Goal: Task Accomplishment & Management: Use online tool/utility

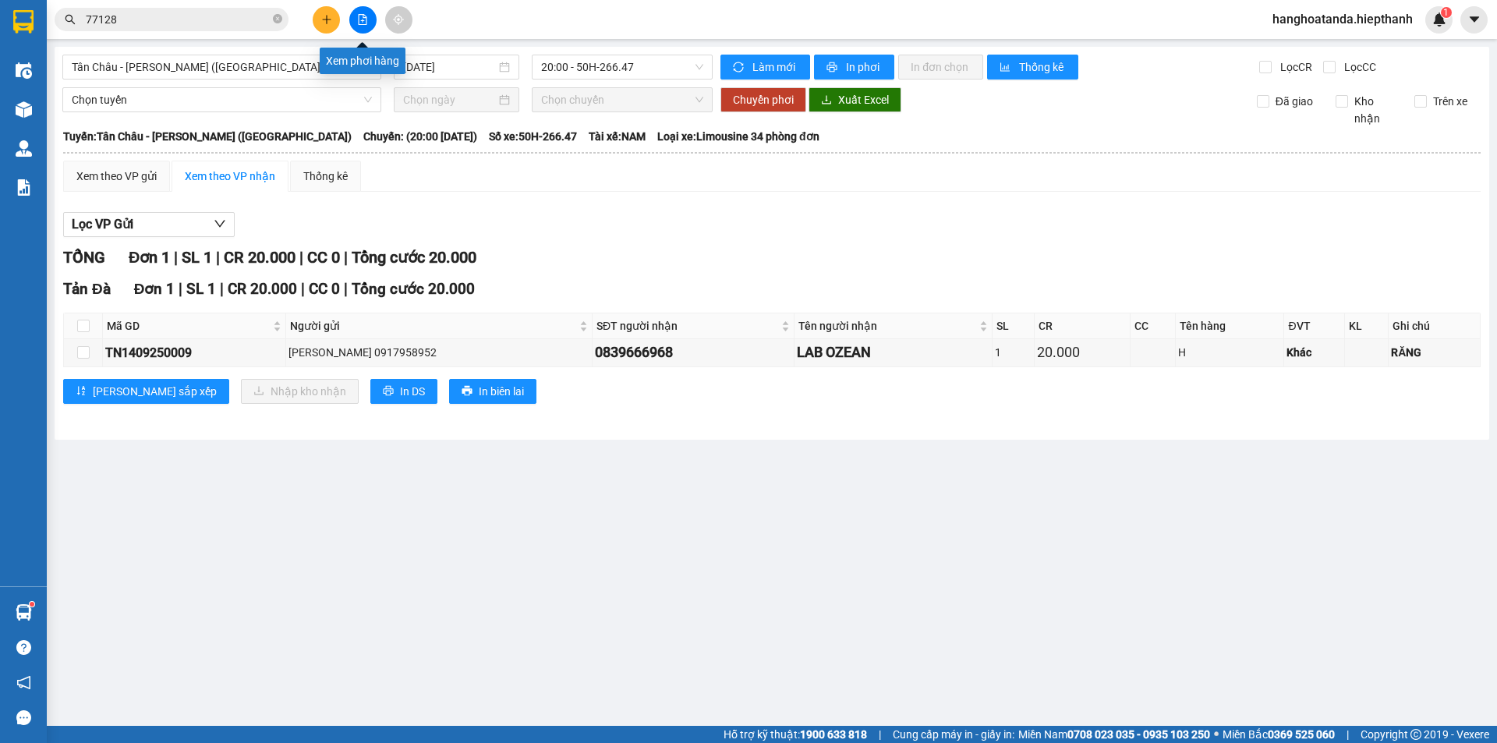
click at [363, 10] on button at bounding box center [362, 19] width 27 height 27
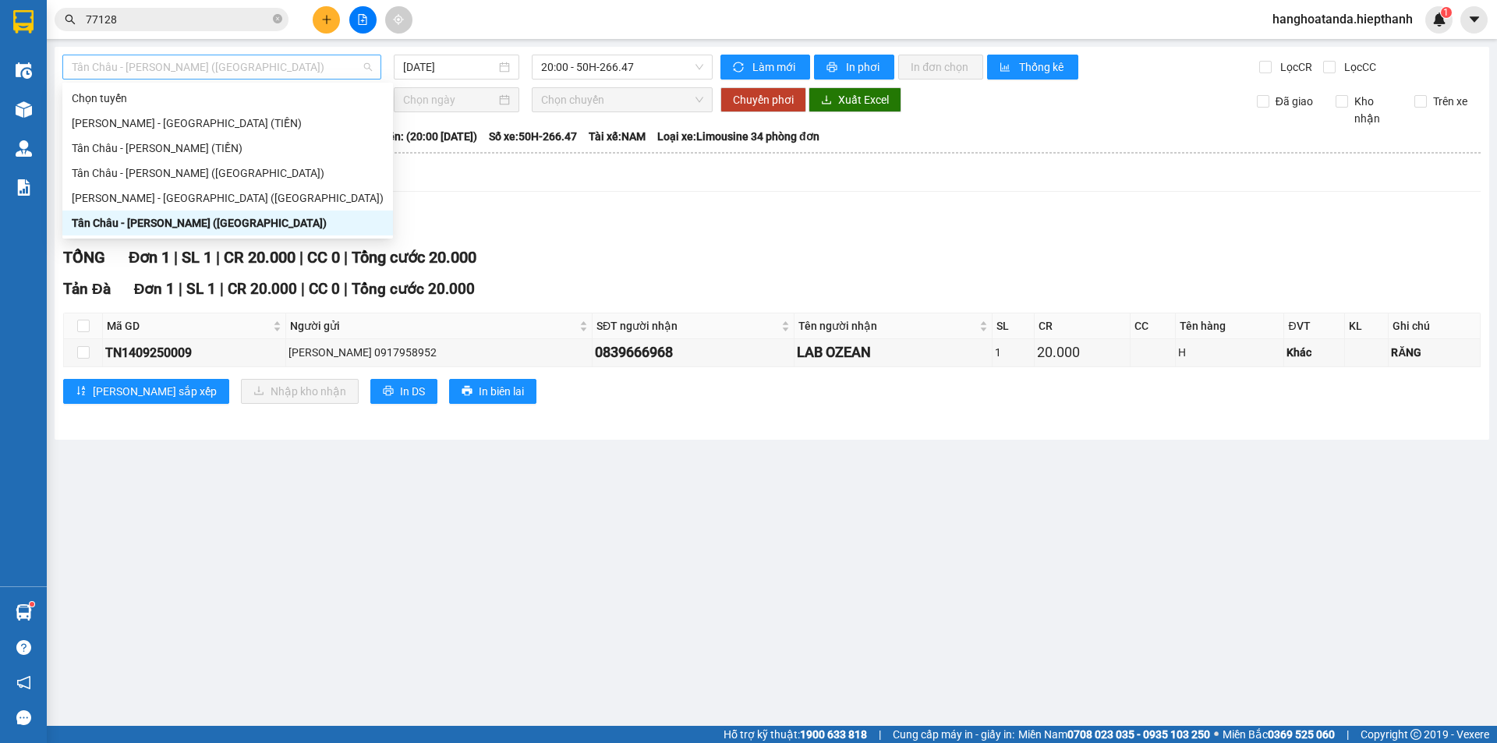
click at [262, 65] on span "Tân Châu - [PERSON_NAME] ([GEOGRAPHIC_DATA])" at bounding box center [222, 66] width 300 height 23
click at [214, 218] on div "Tân Châu - [PERSON_NAME] ([GEOGRAPHIC_DATA])" at bounding box center [228, 222] width 312 height 17
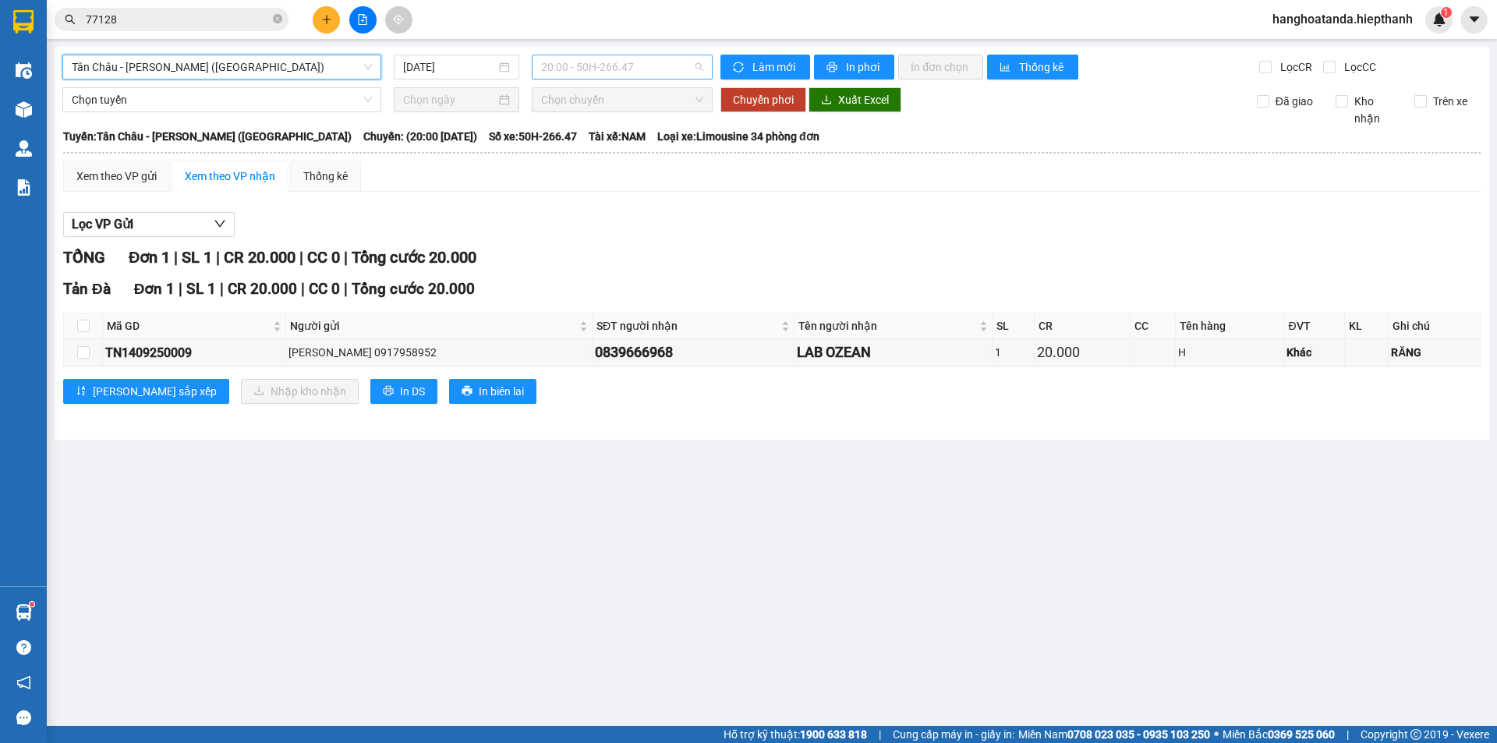
click at [608, 68] on span "20:00 - 50H-266.47" at bounding box center [622, 66] width 162 height 23
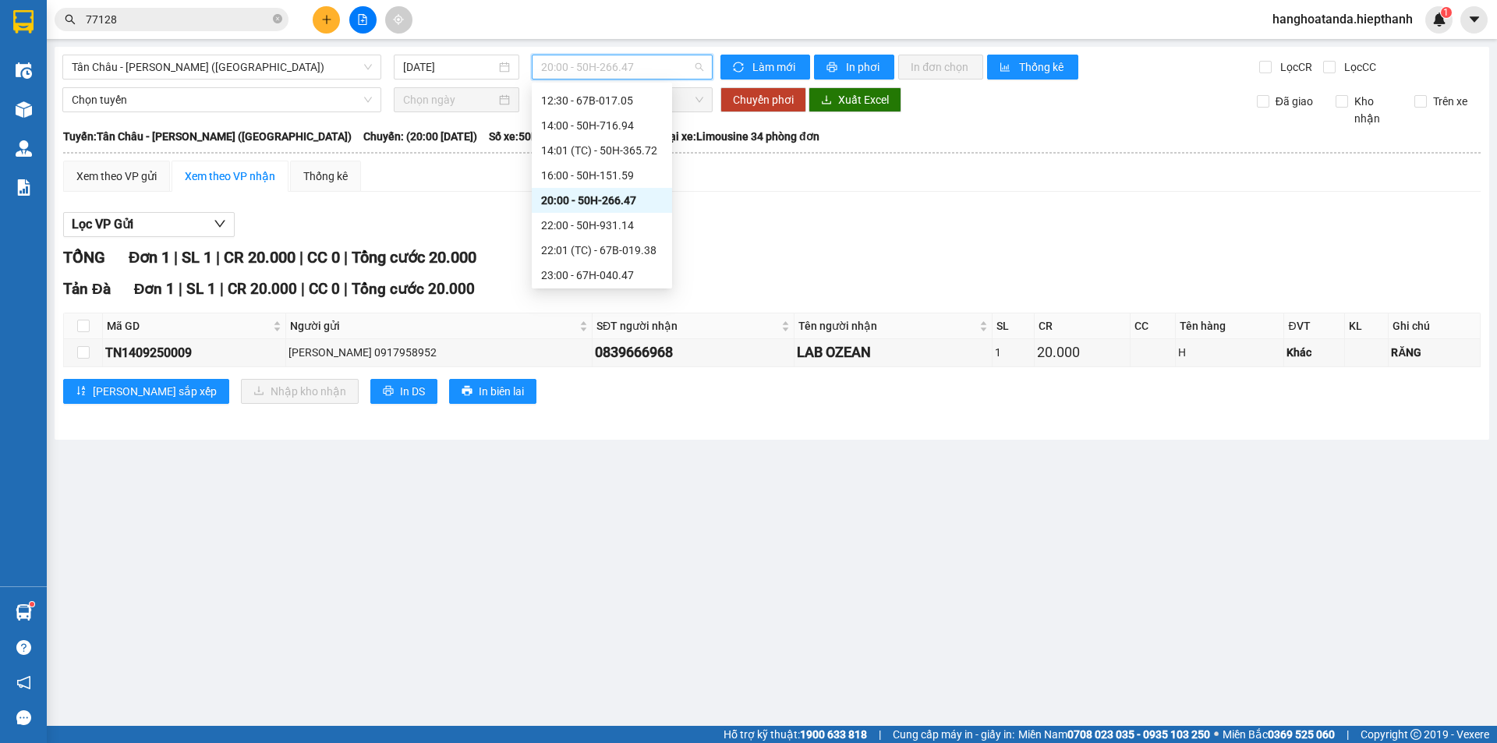
scroll to position [200, 0]
click at [587, 193] on div "23:00 - 67H-040.47" at bounding box center [602, 197] width 122 height 17
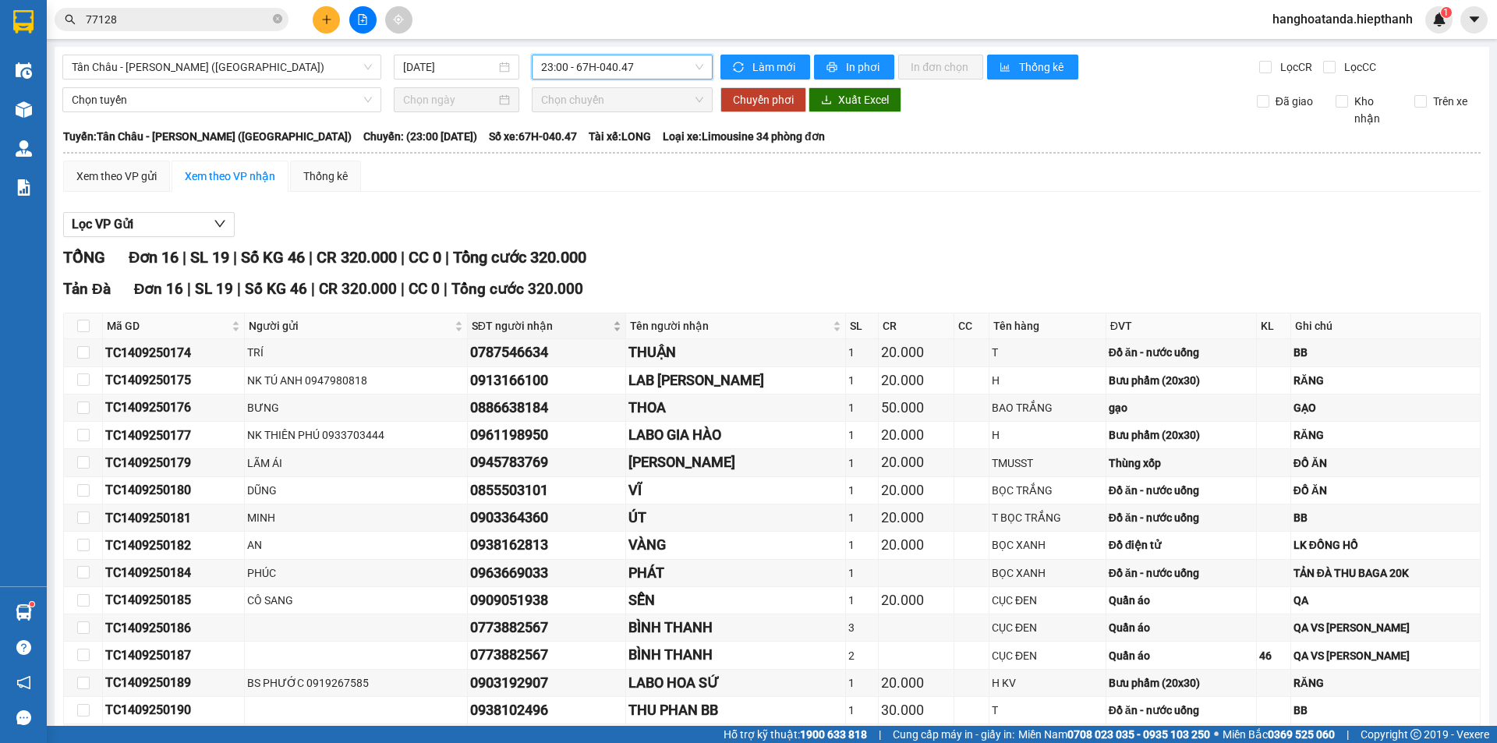
scroll to position [134, 0]
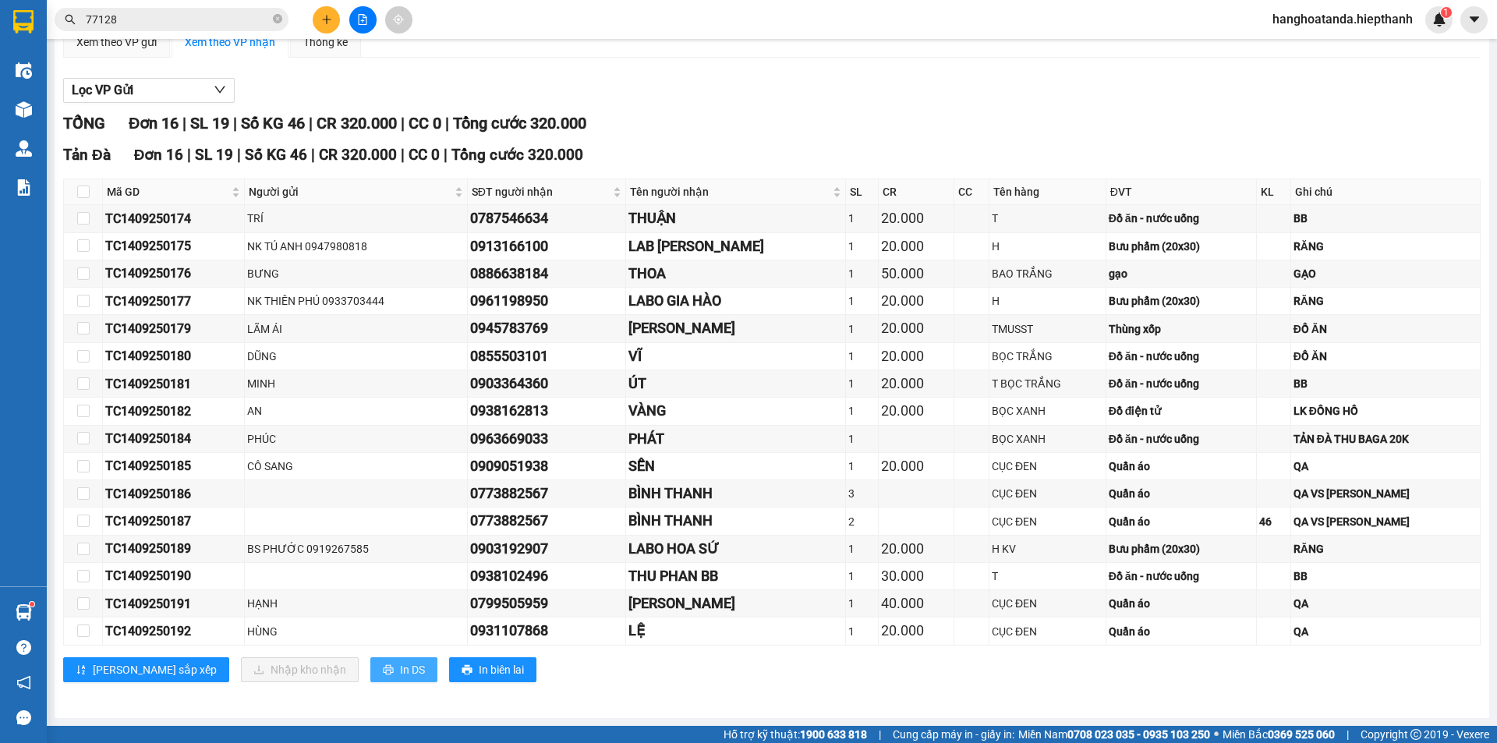
click at [383, 666] on icon "printer" at bounding box center [388, 669] width 11 height 11
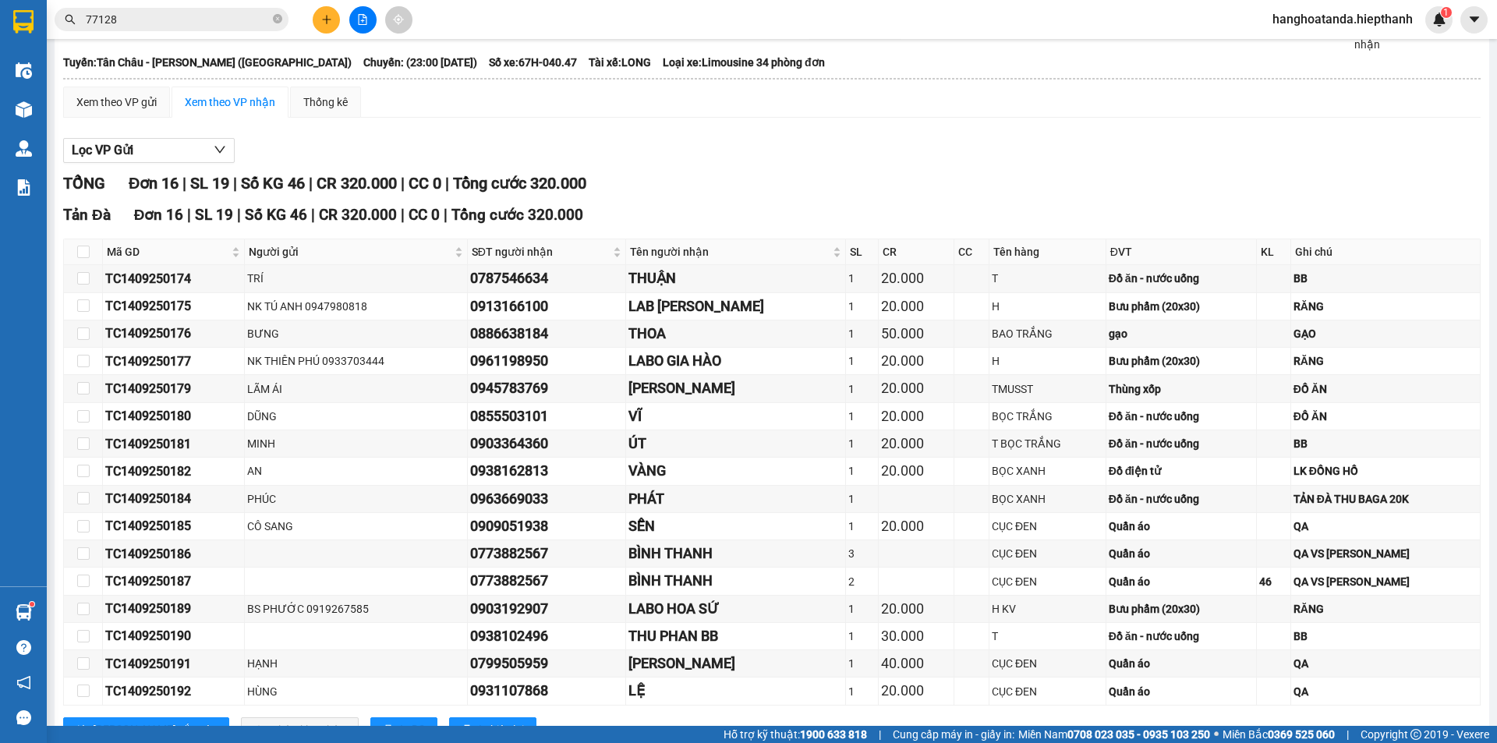
scroll to position [0, 0]
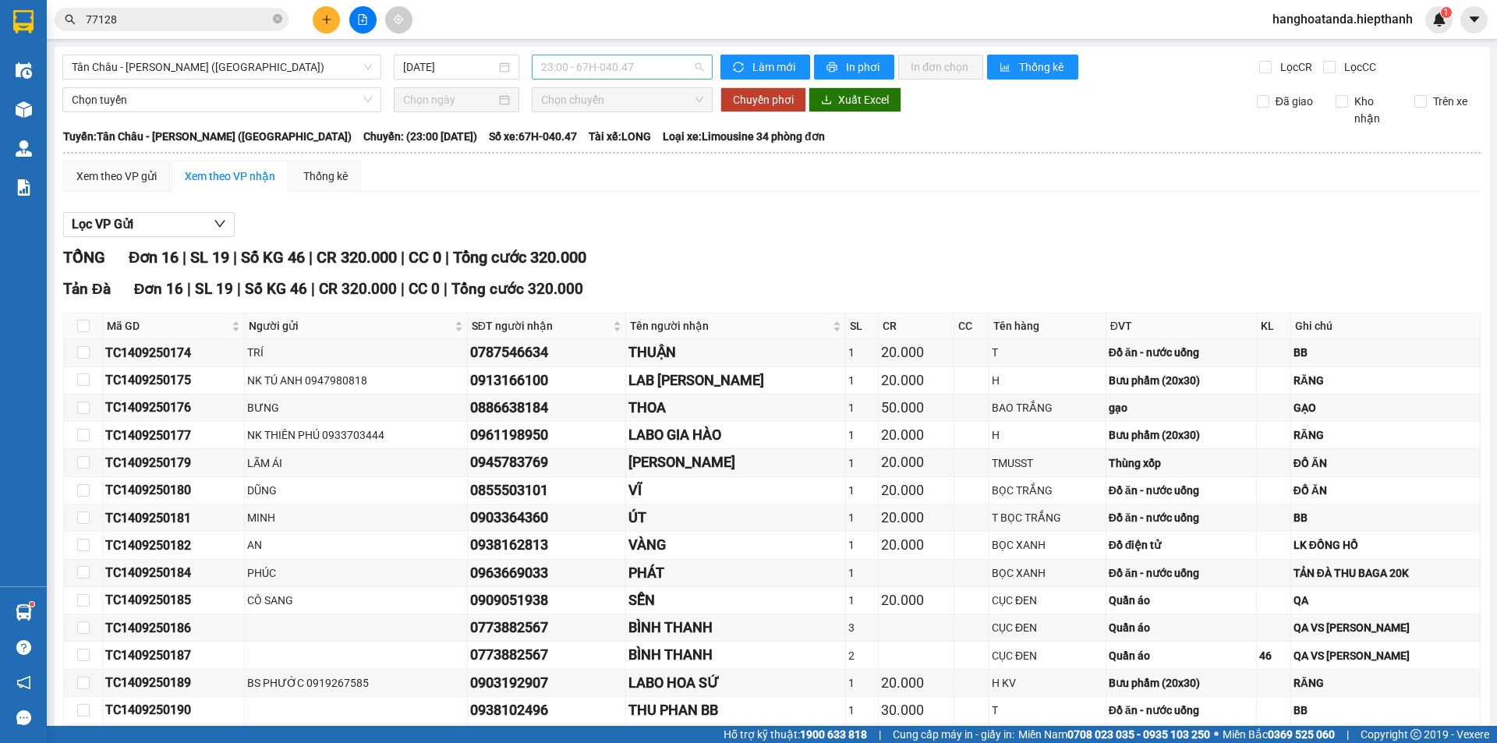
click at [591, 69] on span "23:00 - 67H-040.47" at bounding box center [622, 66] width 162 height 23
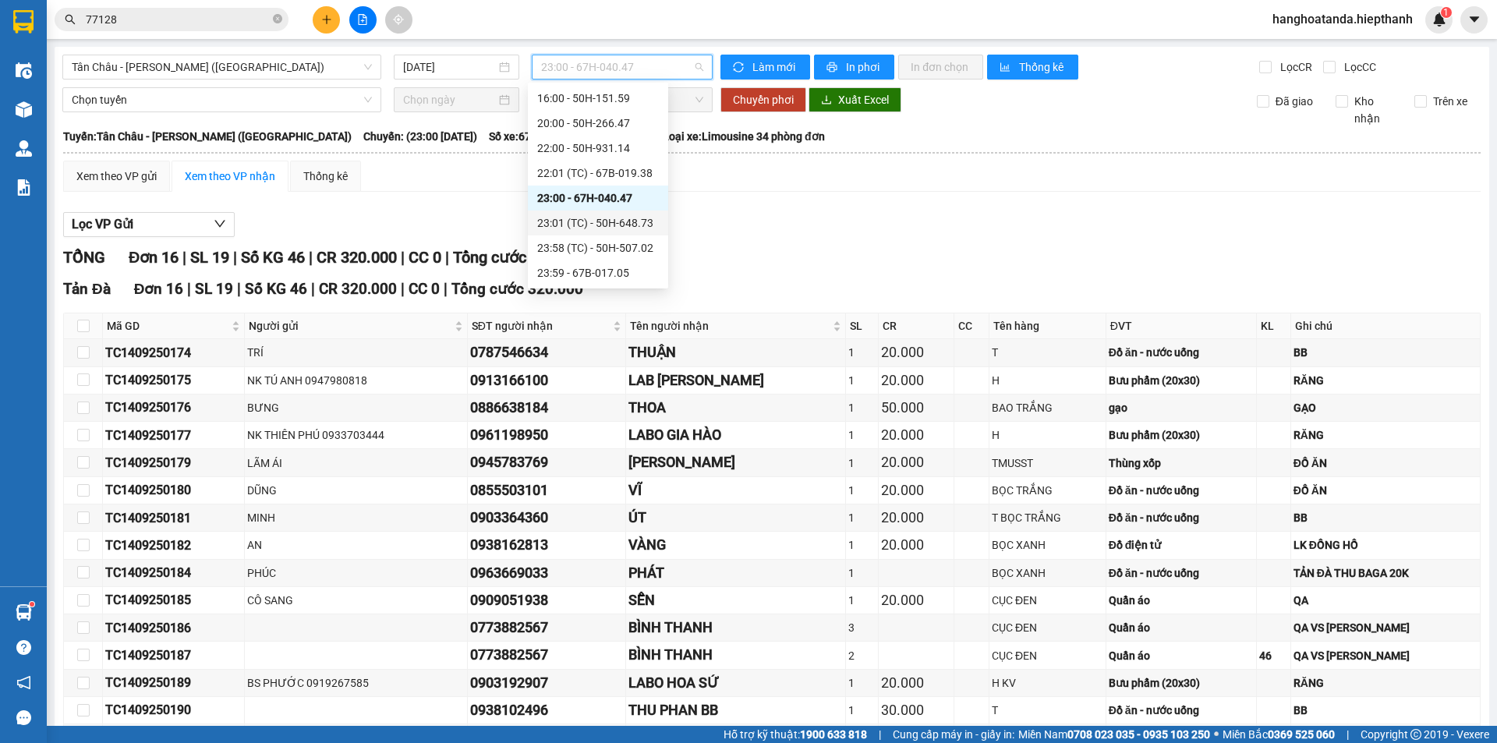
click at [600, 217] on div "23:01 (TC) - 50H-648.73" at bounding box center [598, 222] width 122 height 17
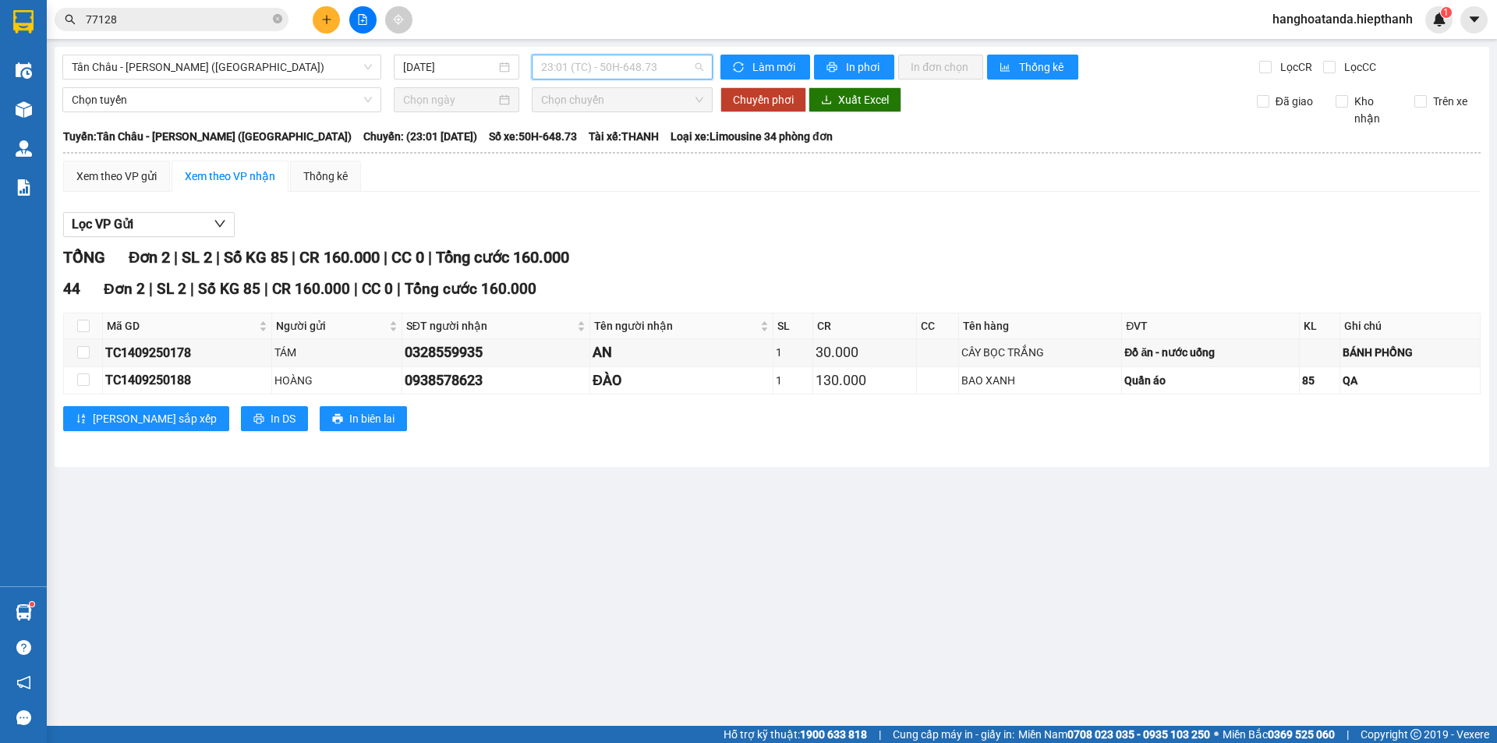
click at [601, 68] on span "23:01 (TC) - 50H-648.73" at bounding box center [622, 66] width 162 height 23
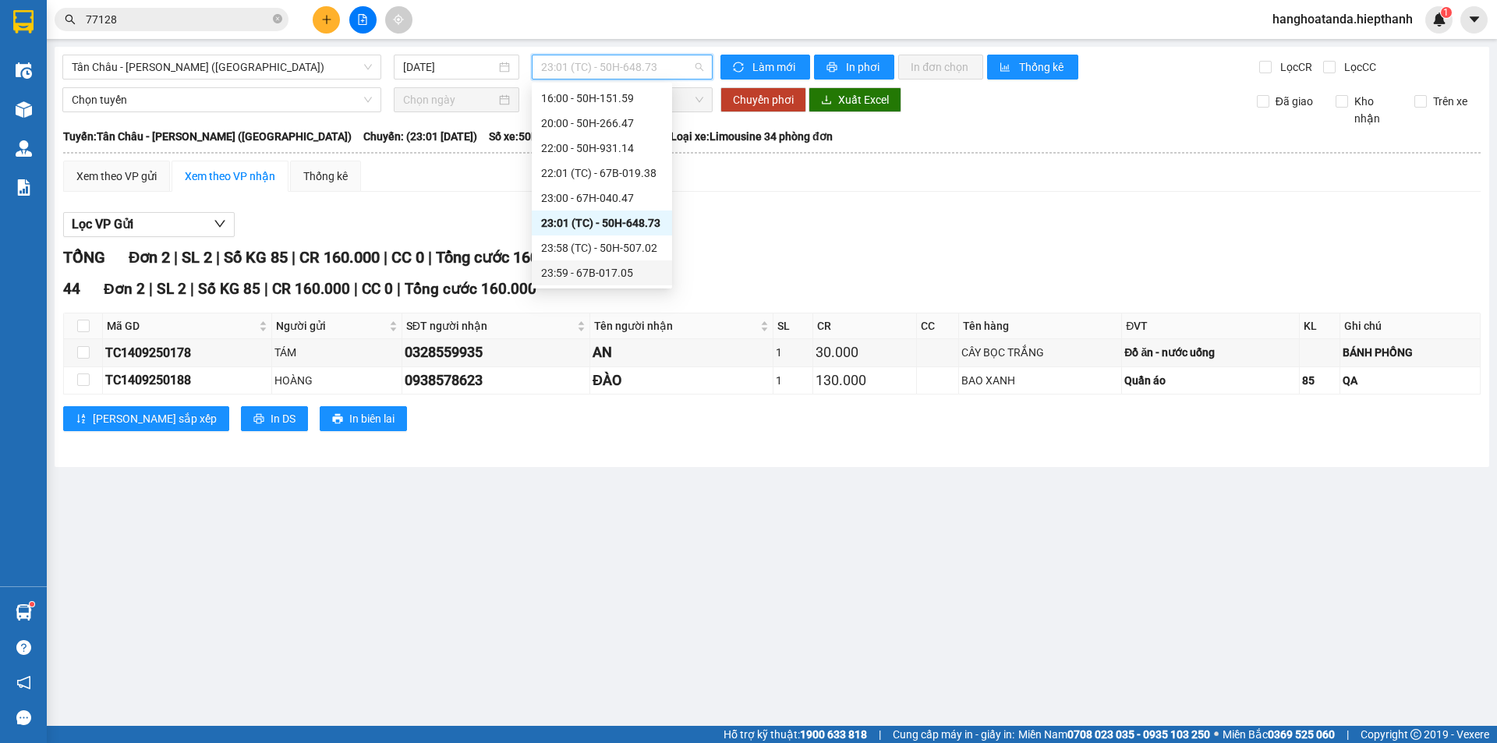
click at [585, 267] on div "23:59 - 67B-017.05" at bounding box center [602, 272] width 122 height 17
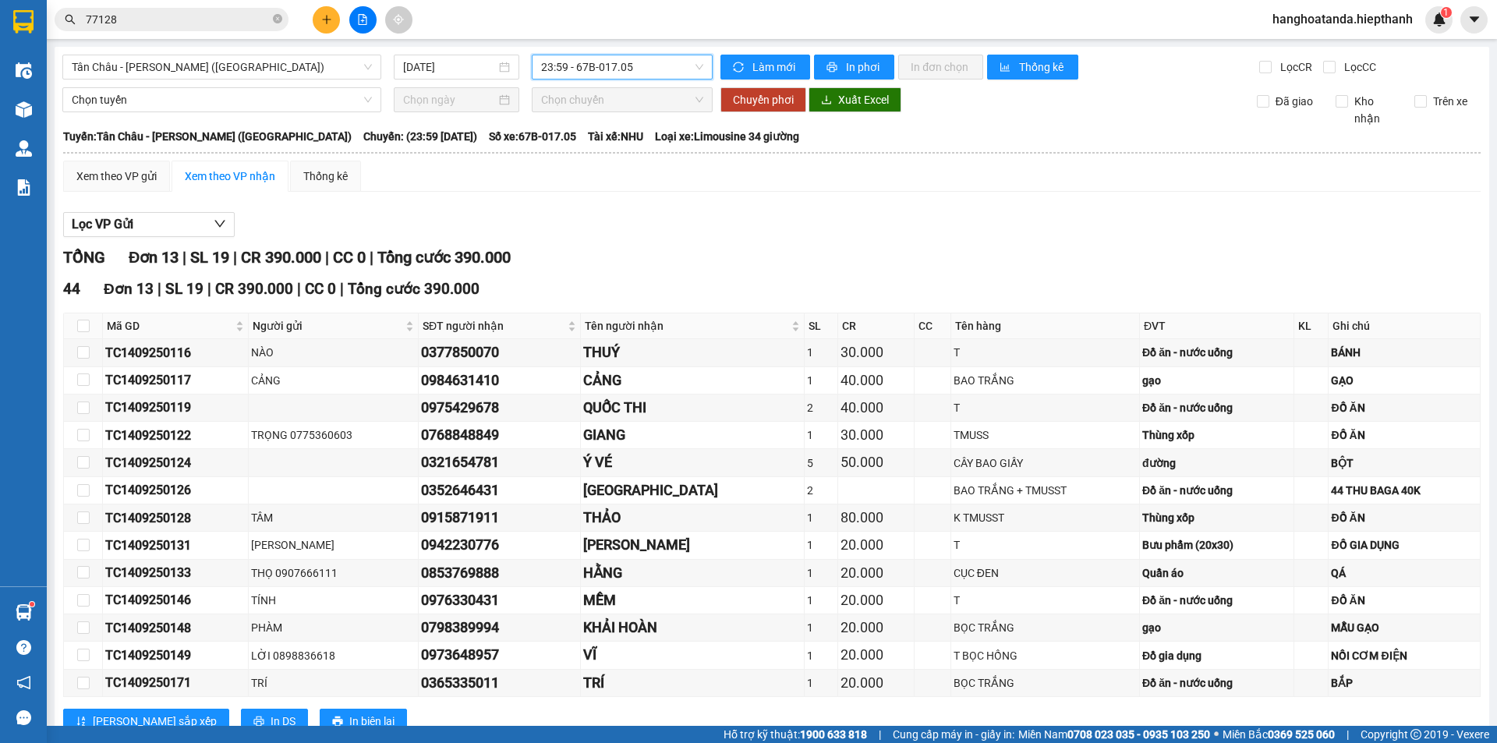
click at [624, 72] on span "23:59 - 67B-017.05" at bounding box center [622, 66] width 162 height 23
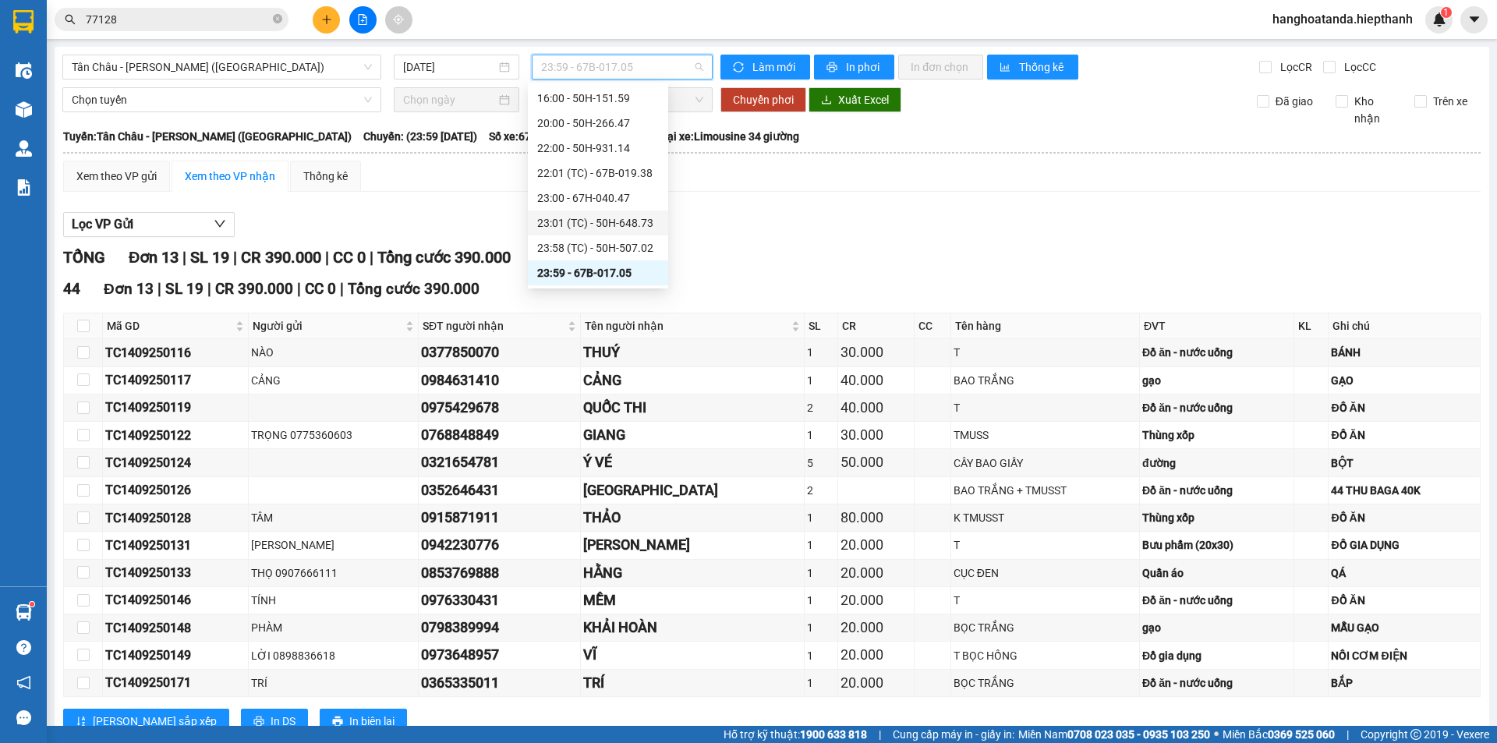
click at [610, 217] on div "23:01 (TC) - 50H-648.73" at bounding box center [598, 222] width 122 height 17
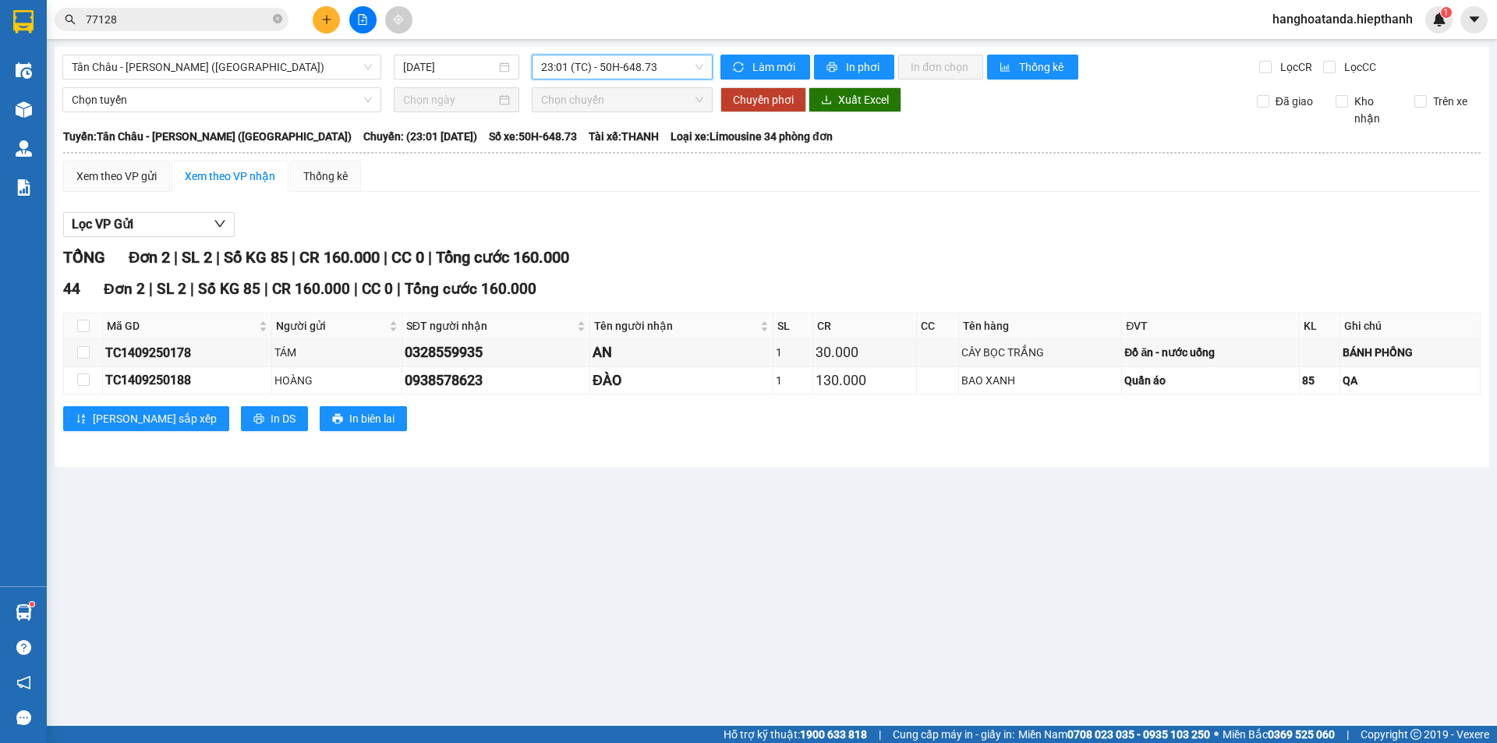
click at [631, 65] on span "23:01 (TC) - 50H-648.73" at bounding box center [622, 66] width 162 height 23
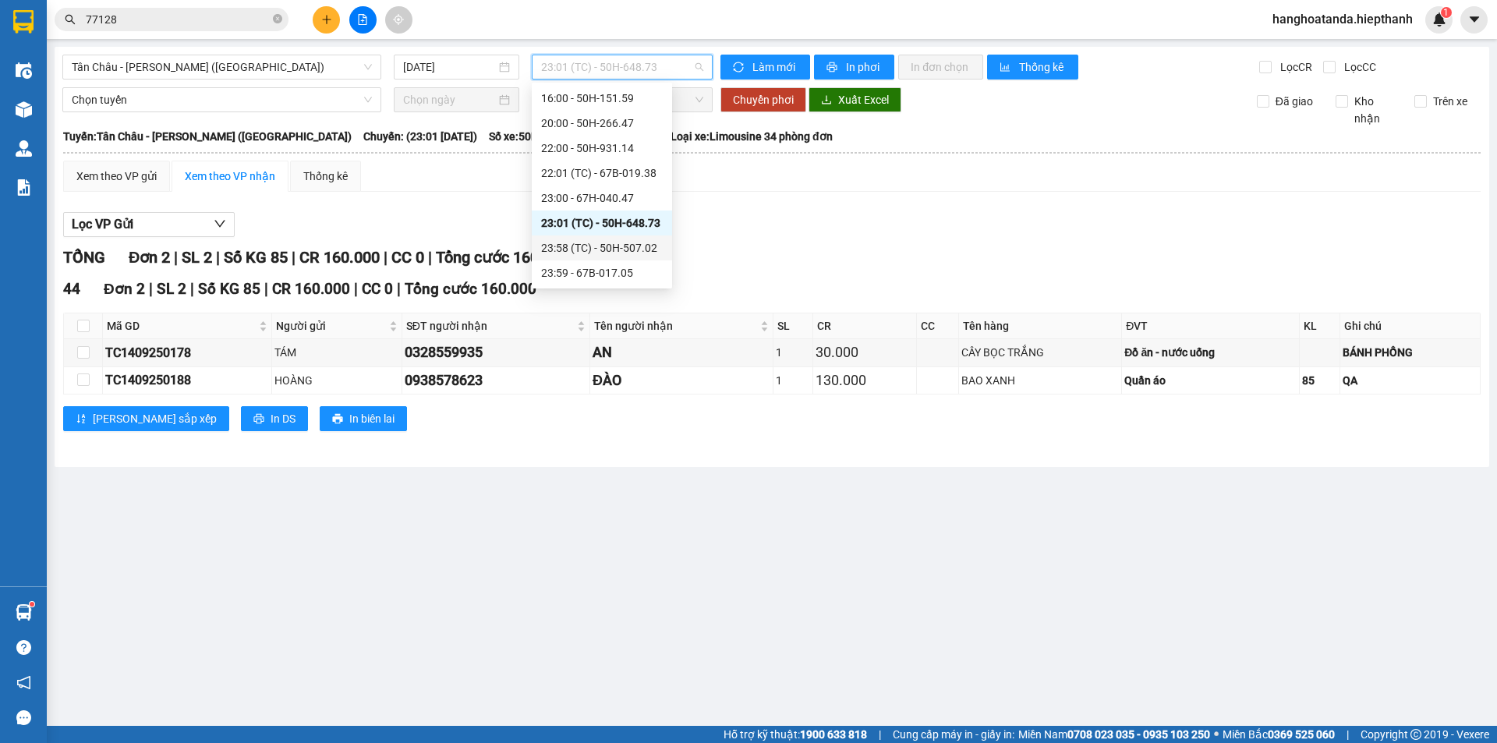
click at [620, 242] on div "23:58 (TC) - 50H-507.02" at bounding box center [602, 247] width 122 height 17
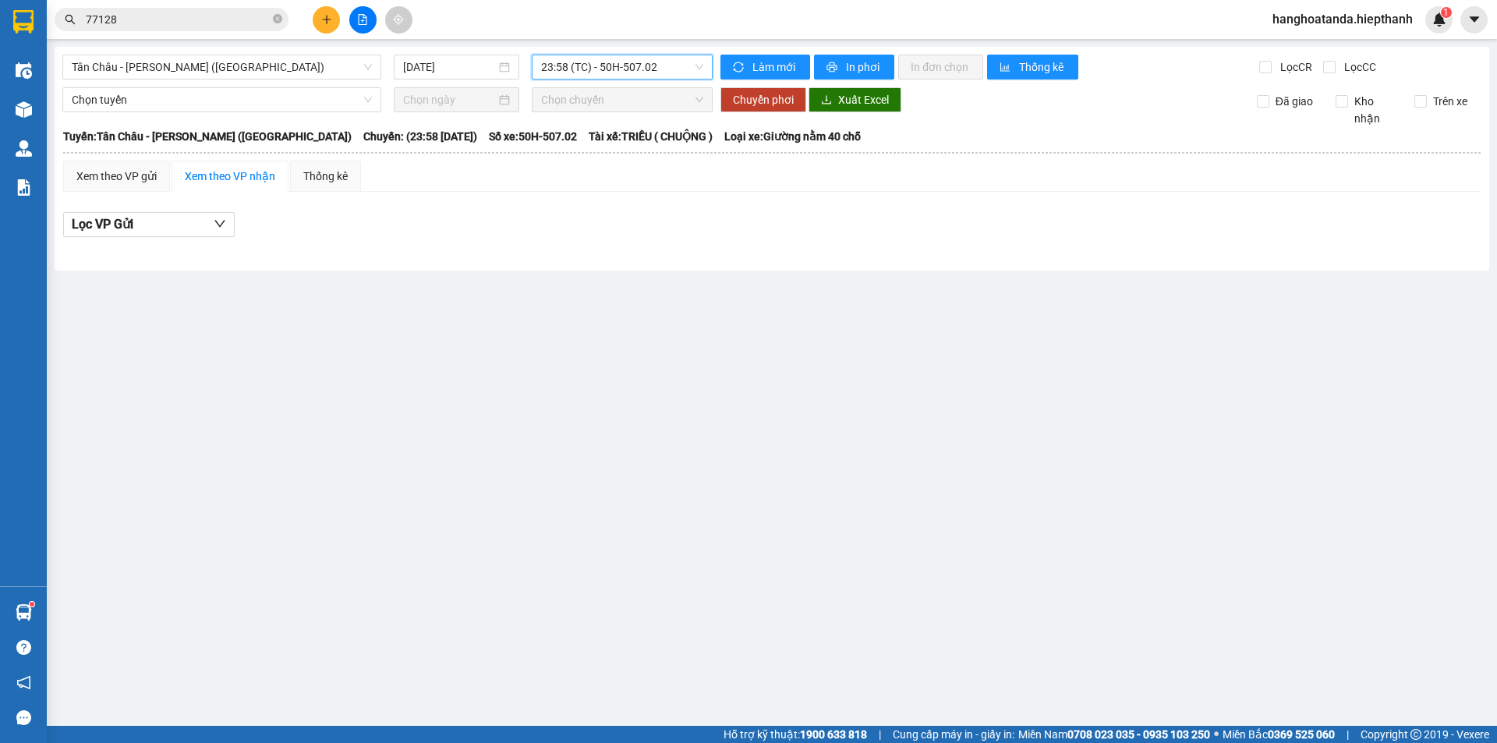
click at [601, 71] on span "23:58 (TC) - 50H-507.02" at bounding box center [622, 66] width 162 height 23
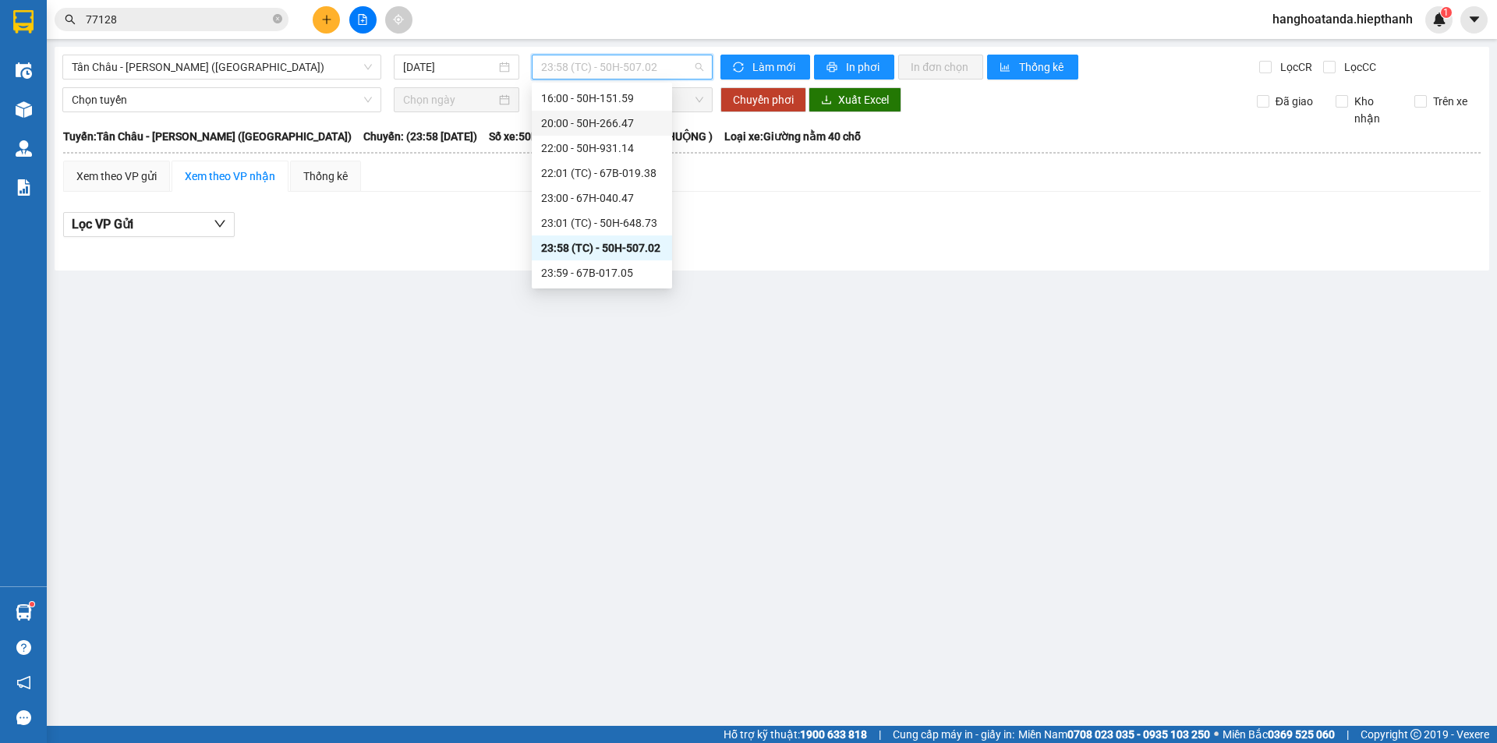
click at [596, 118] on div "20:00 - 50H-266.47" at bounding box center [602, 123] width 122 height 17
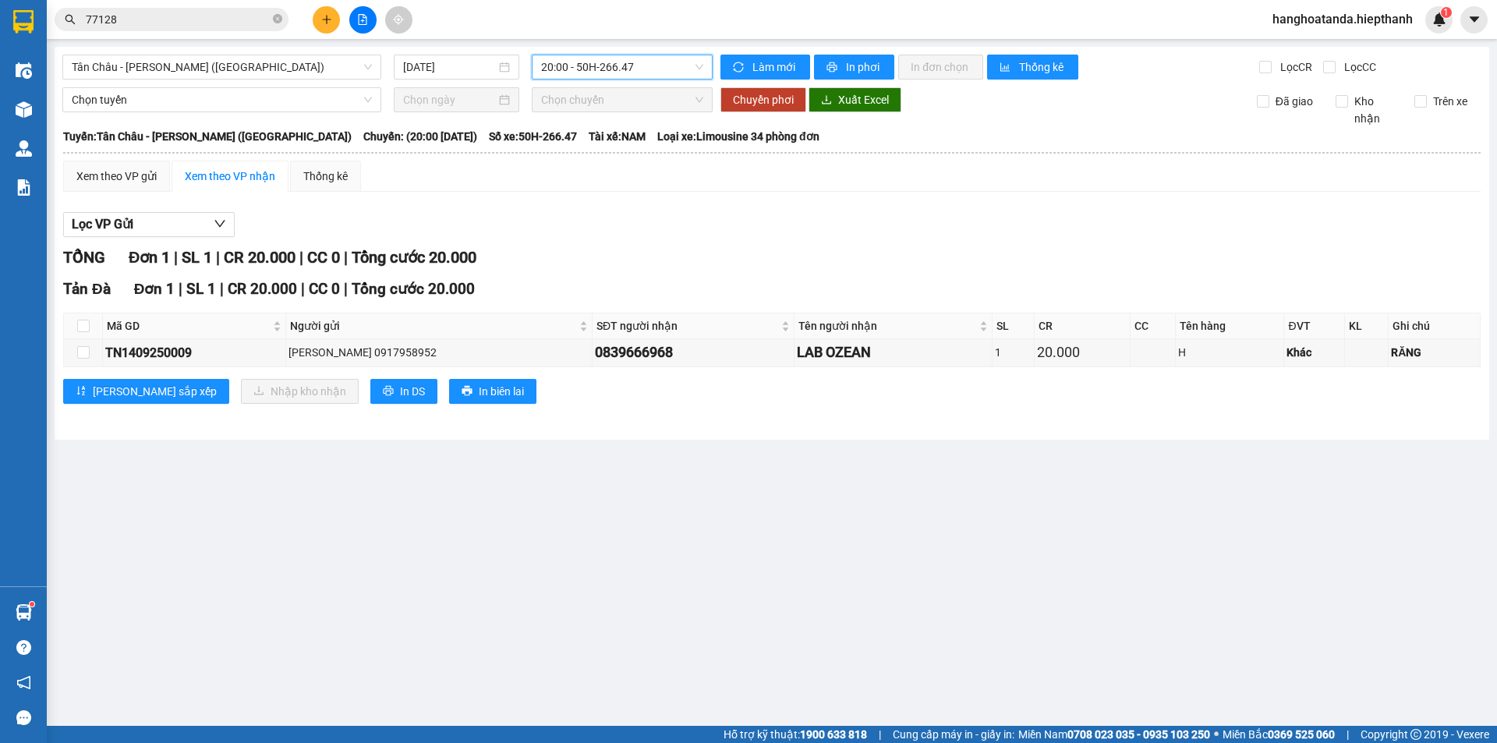
click at [607, 69] on span "20:00 - 50H-266.47" at bounding box center [622, 66] width 162 height 23
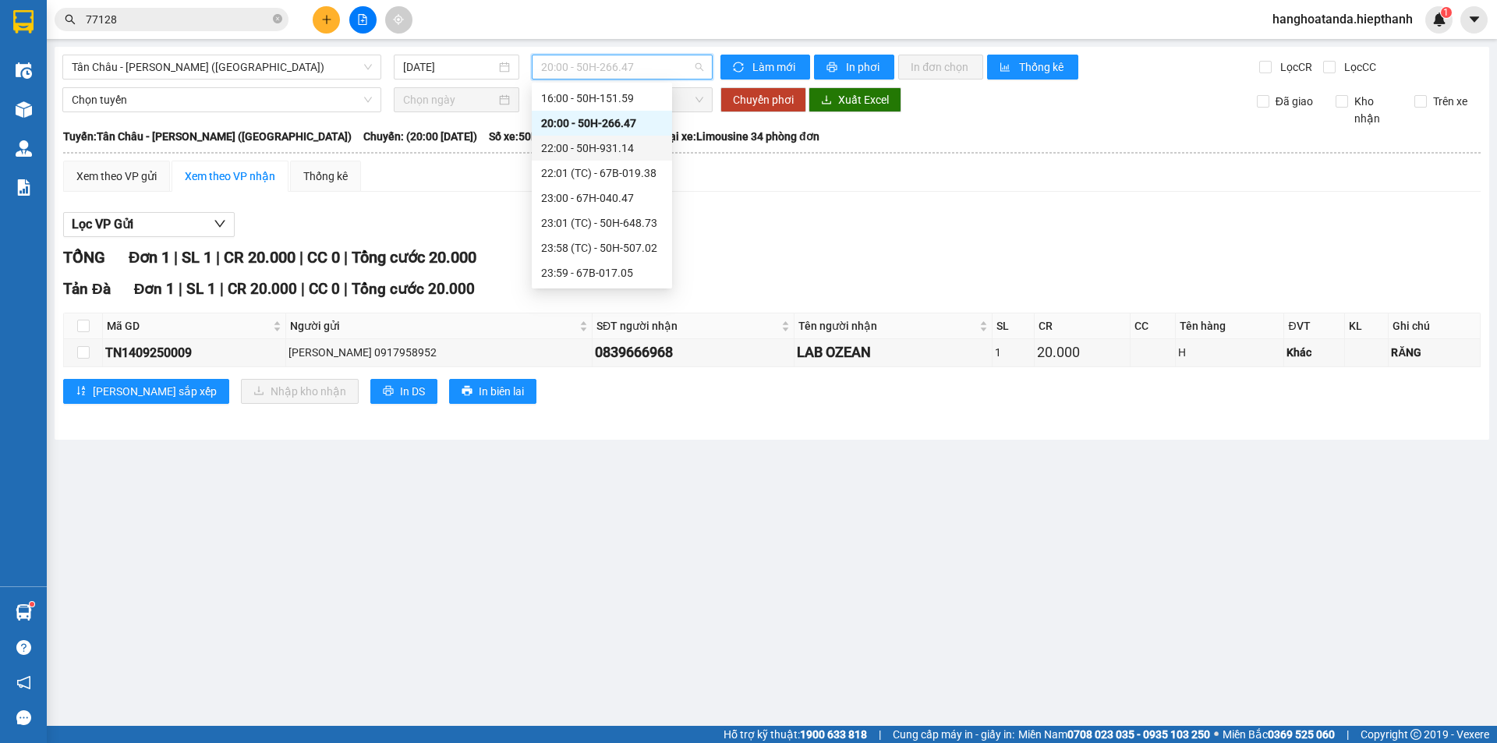
click at [605, 144] on div "22:00 - 50H-931.14" at bounding box center [602, 148] width 122 height 17
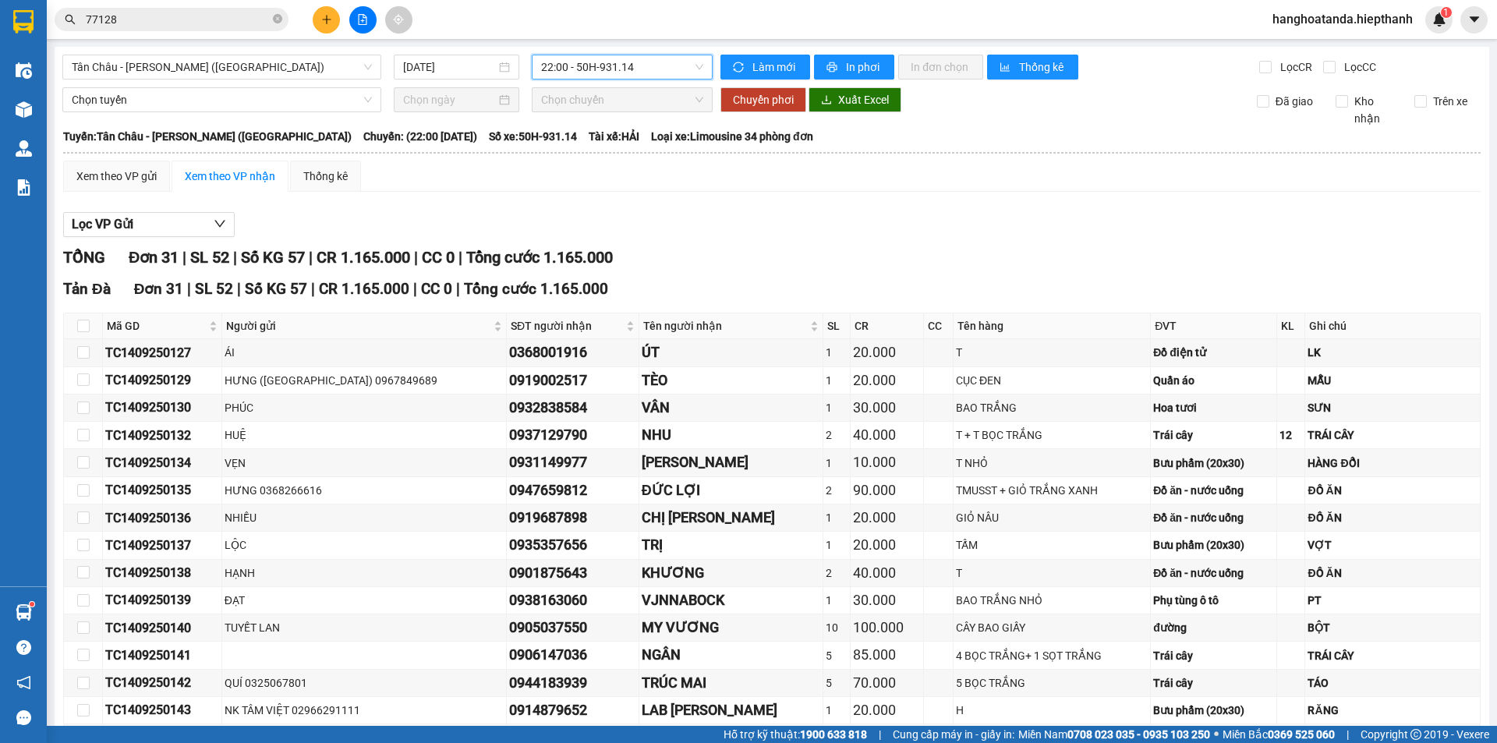
click at [619, 69] on span "22:00 - 50H-931.14" at bounding box center [622, 66] width 162 height 23
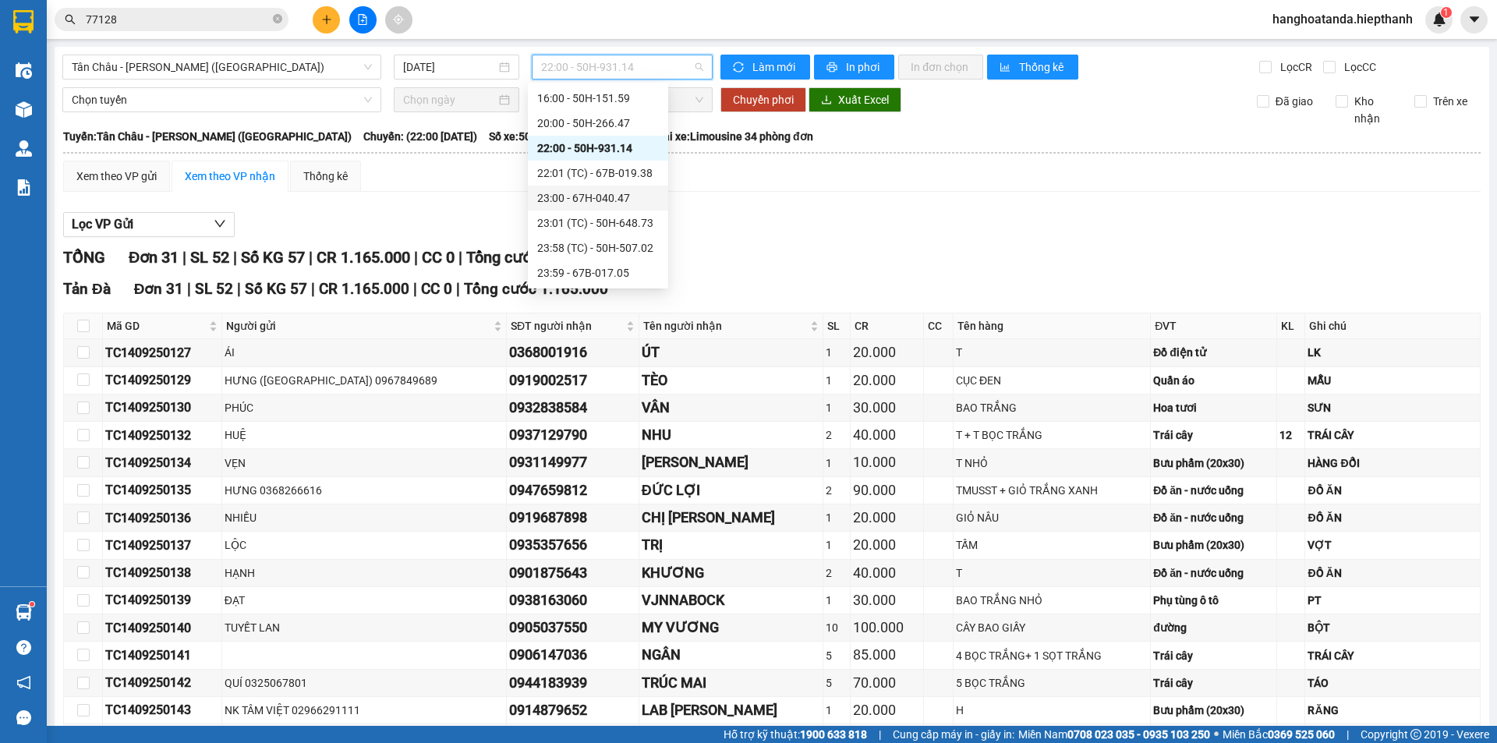
click at [594, 190] on div "23:00 - 67H-040.47" at bounding box center [598, 197] width 122 height 17
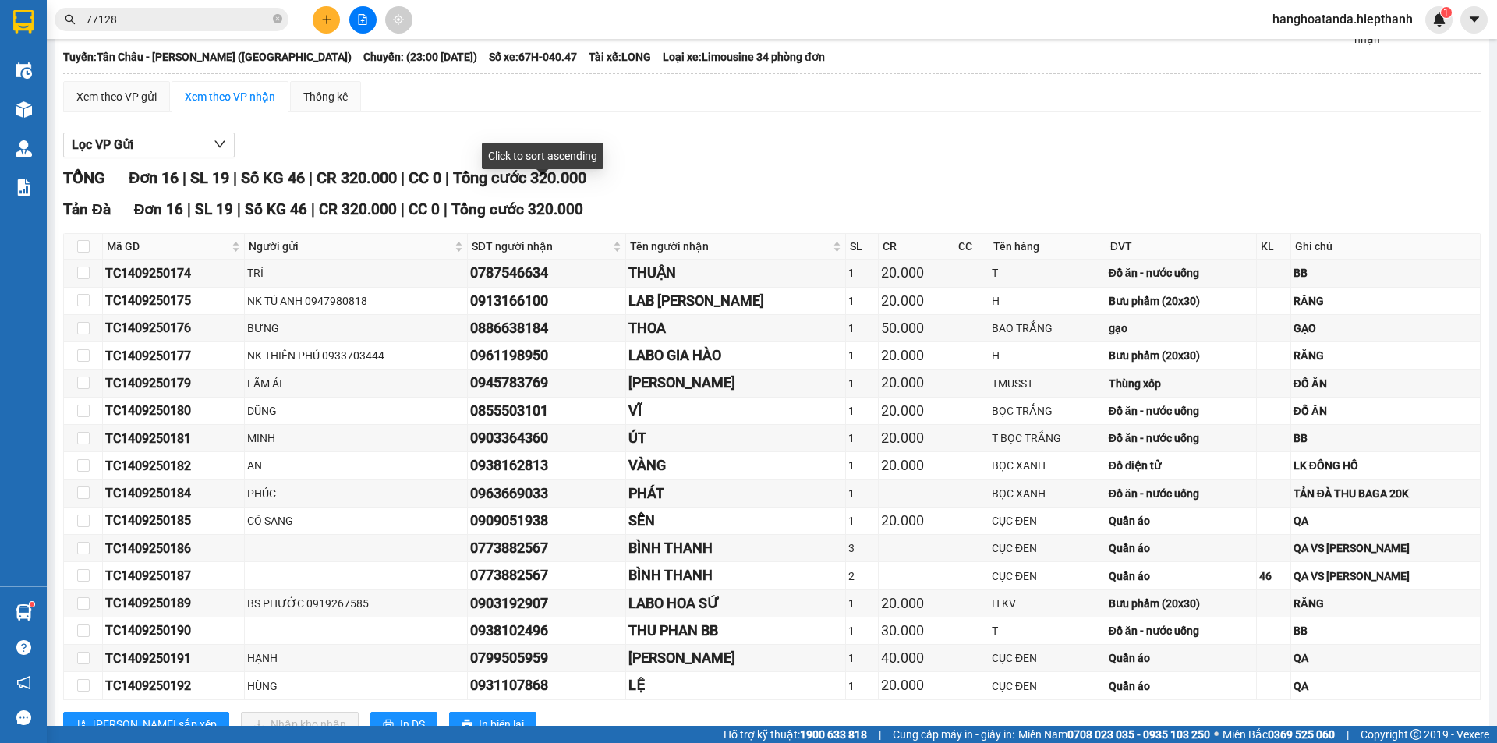
scroll to position [134, 0]
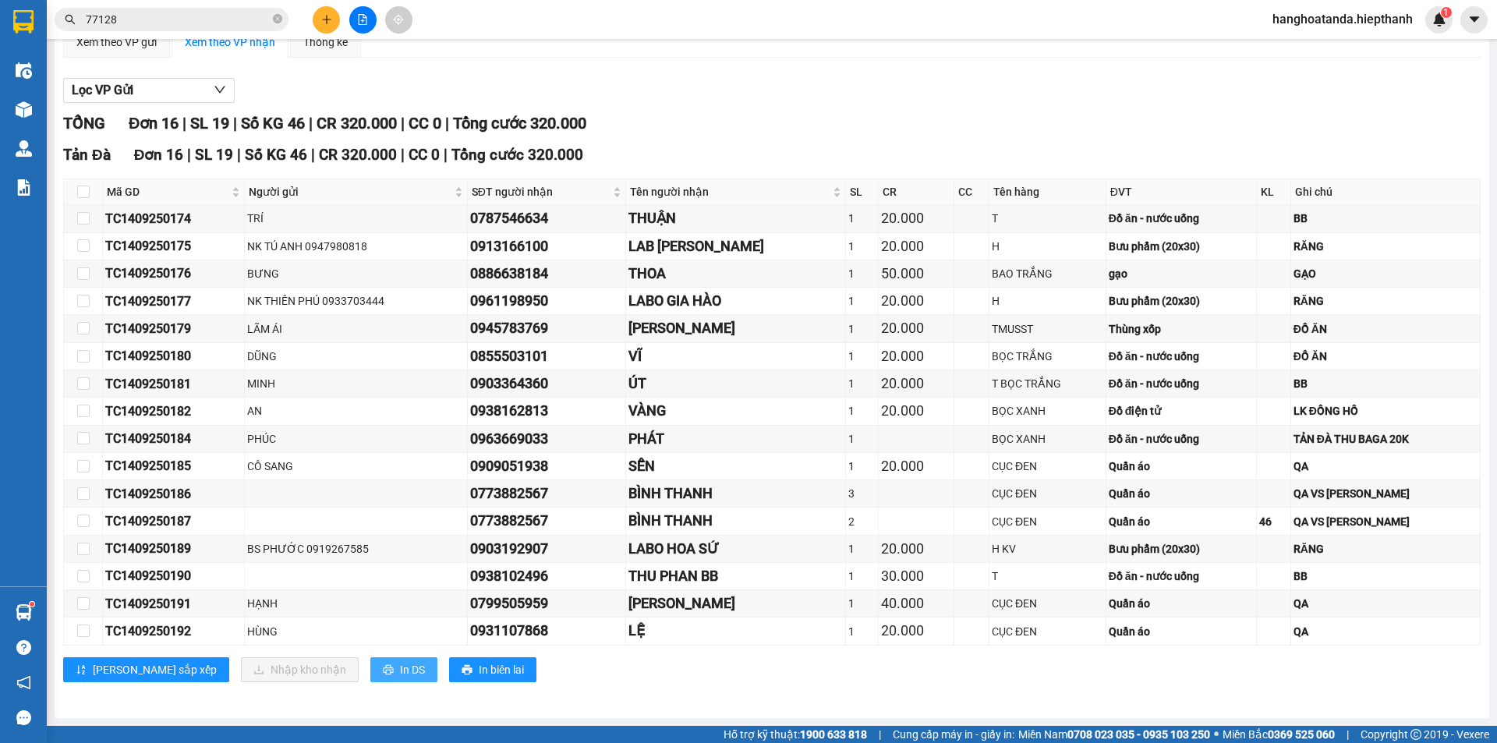
click at [370, 666] on button "In DS" at bounding box center [403, 669] width 67 height 25
